Goal: Unclear

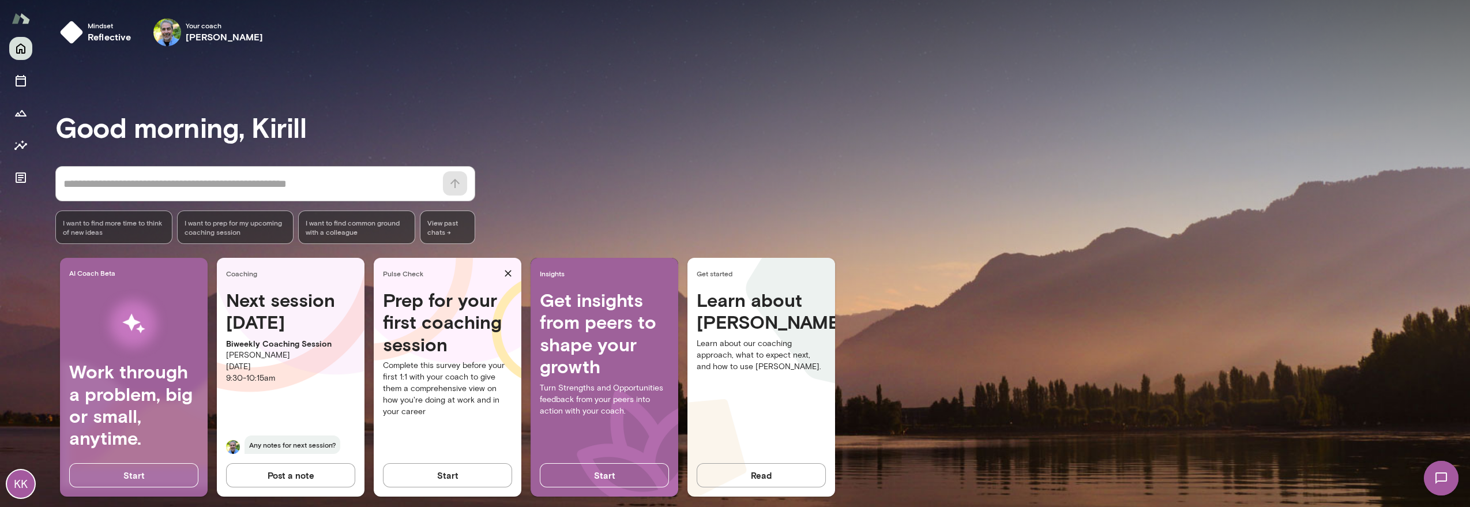
click at [1441, 476] on img at bounding box center [1440, 477] width 47 height 47
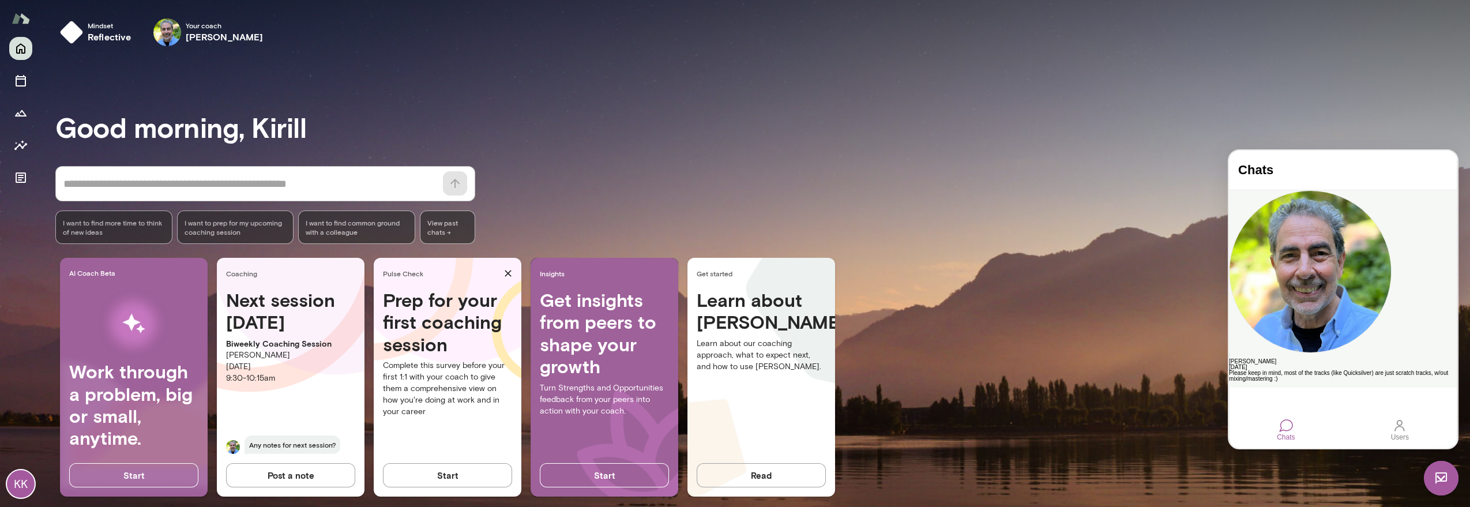
click at [1333, 370] on div "Please keep in mind, most of the tracks (like Quicksilver) are just scratch tra…" at bounding box center [1343, 376] width 228 height 12
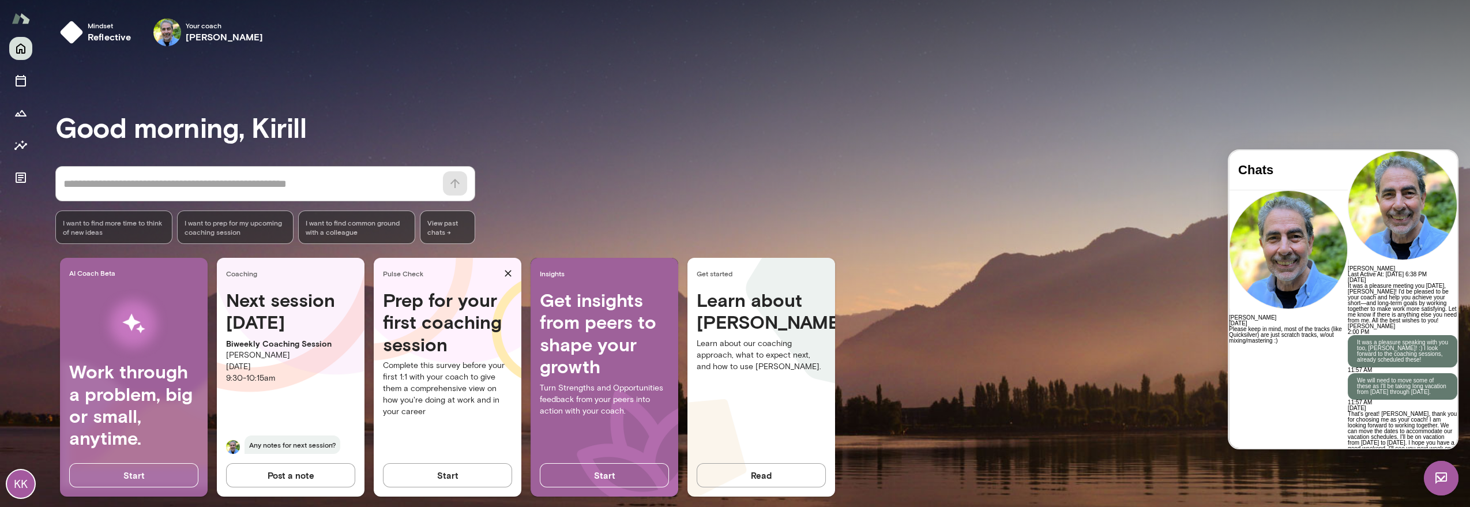
scroll to position [4327, 0]
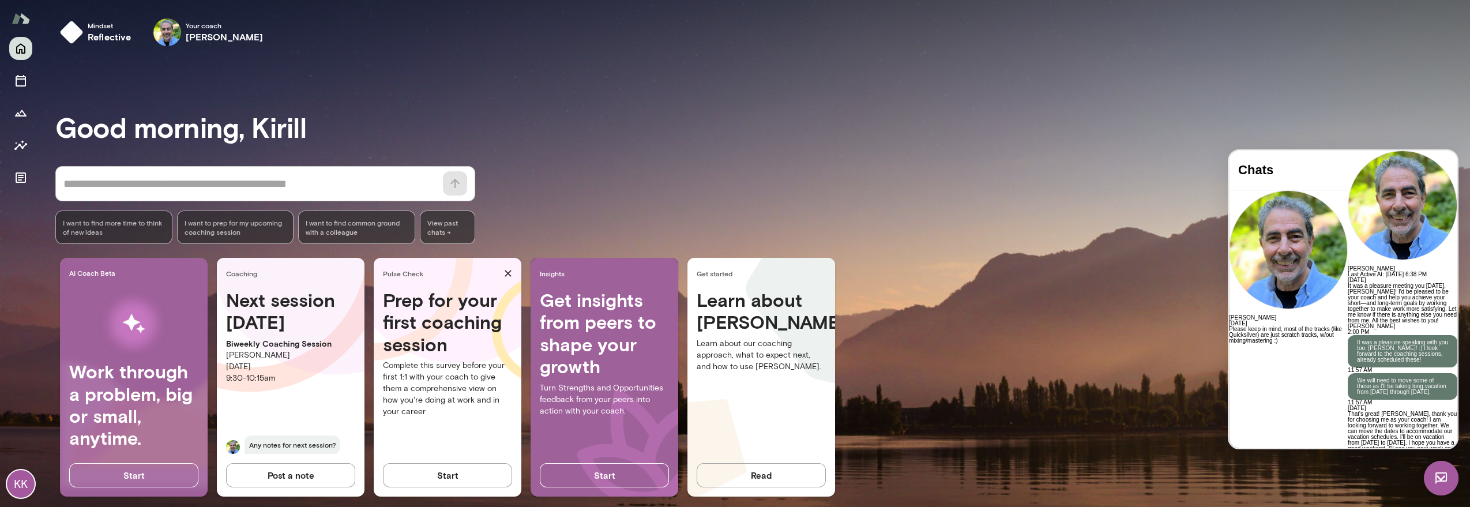
click at [9, 269] on div "KK" at bounding box center [21, 272] width 42 height 470
click at [32, 288] on div "KK" at bounding box center [21, 272] width 42 height 470
